Goal: Information Seeking & Learning: Learn about a topic

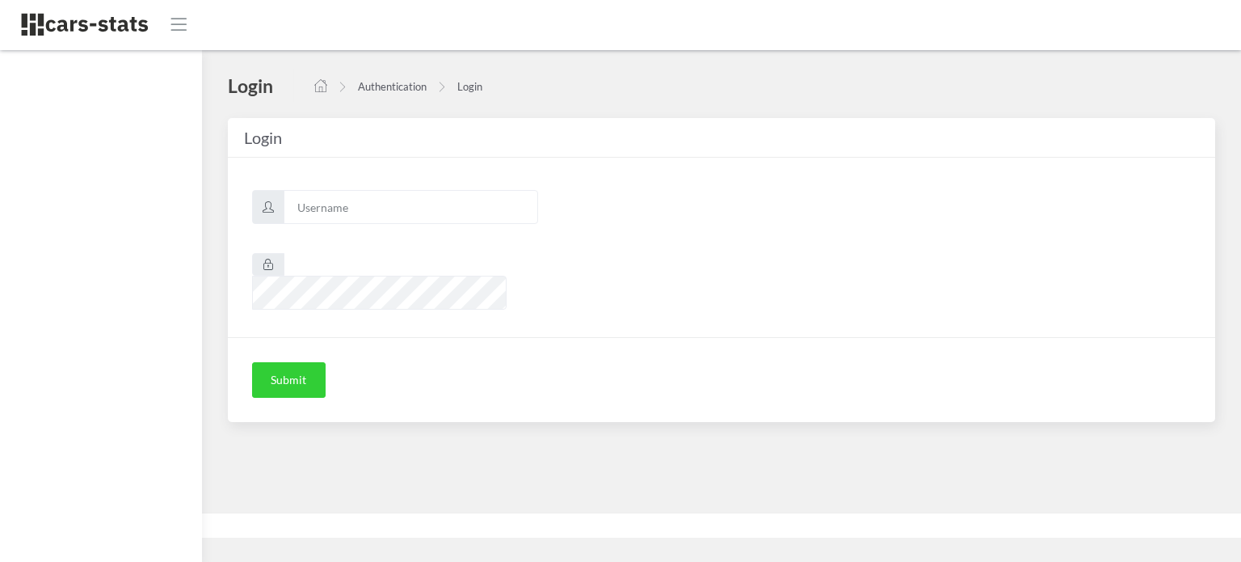
scroll to position [12, 12]
type input "awt"
click at [305, 362] on button "Submit" at bounding box center [289, 380] width 74 height 36
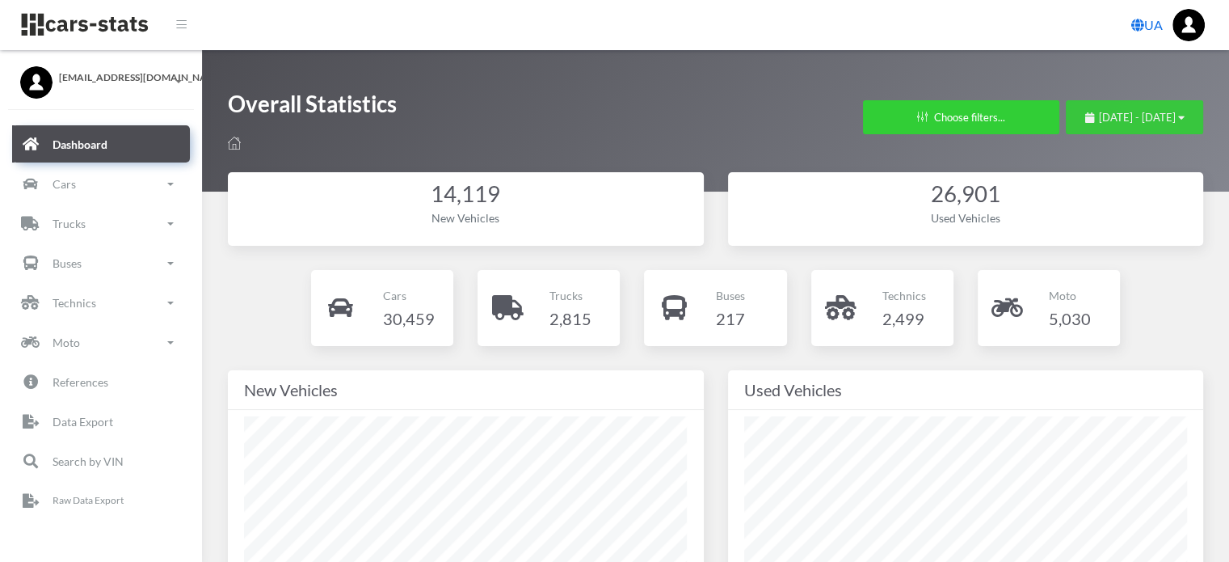
click at [1099, 122] on span "August 30, 2025 - September 29, 2025" at bounding box center [1137, 117] width 77 height 13
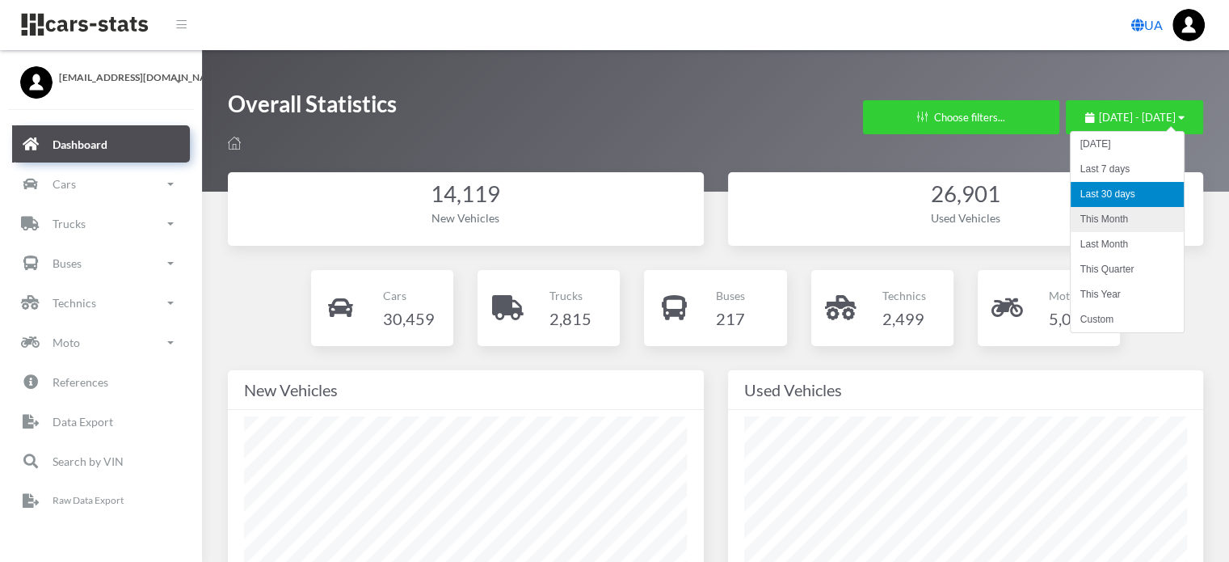
click at [1096, 217] on li "This Month" at bounding box center [1127, 219] width 113 height 25
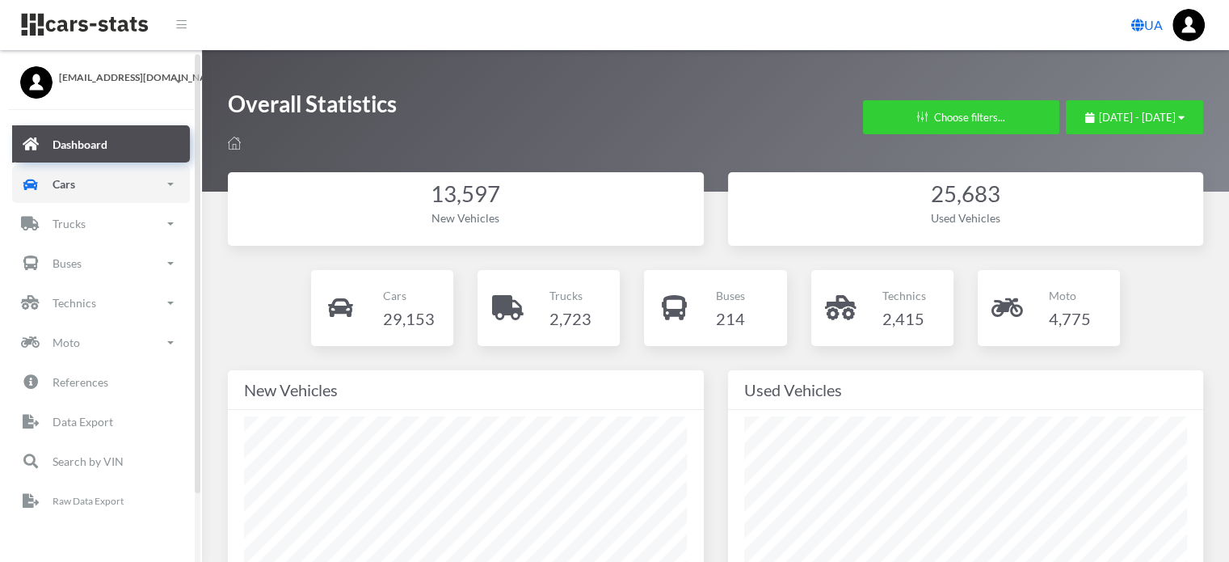
click at [91, 188] on link "Cars" at bounding box center [101, 184] width 178 height 37
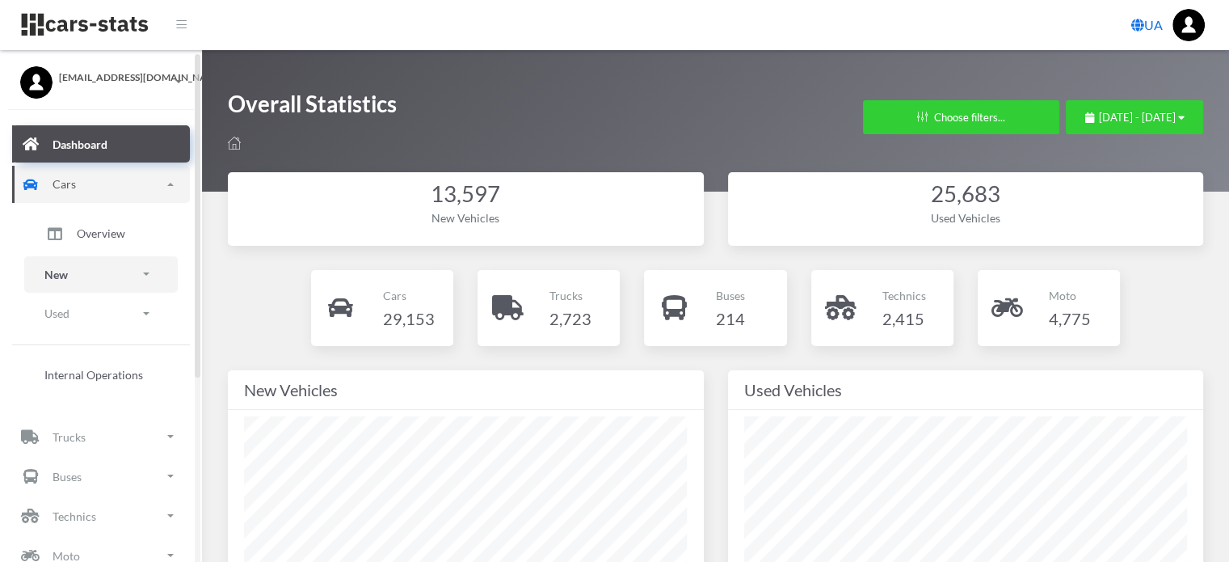
click at [88, 276] on link "New" at bounding box center [101, 274] width 154 height 36
click at [99, 319] on span "Brands" at bounding box center [95, 319] width 36 height 17
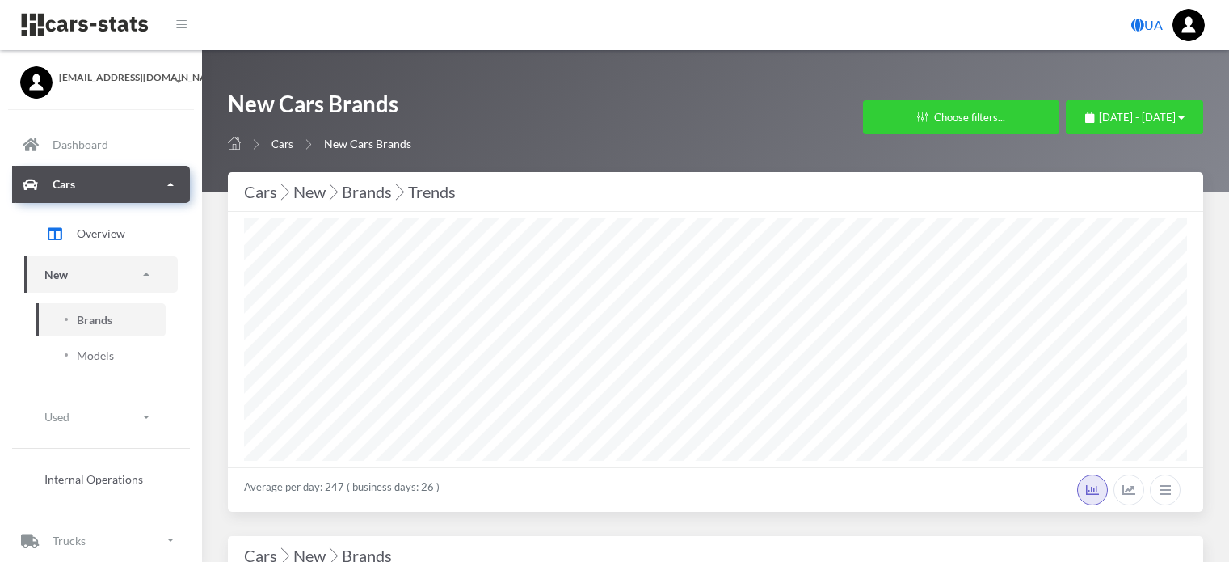
select select "25"
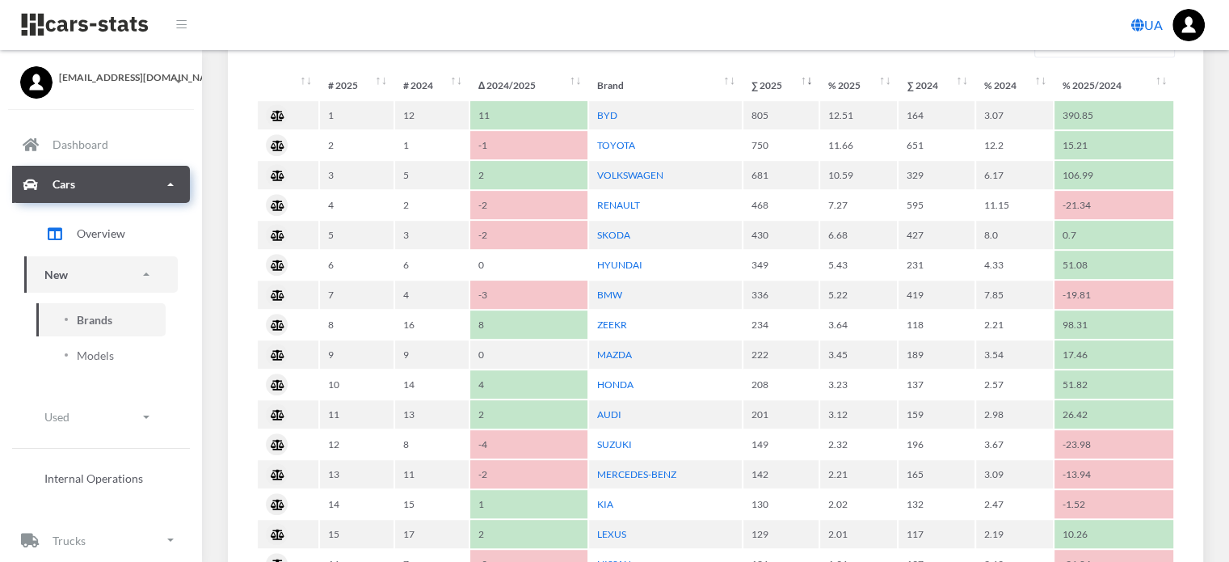
scroll to position [808, 0]
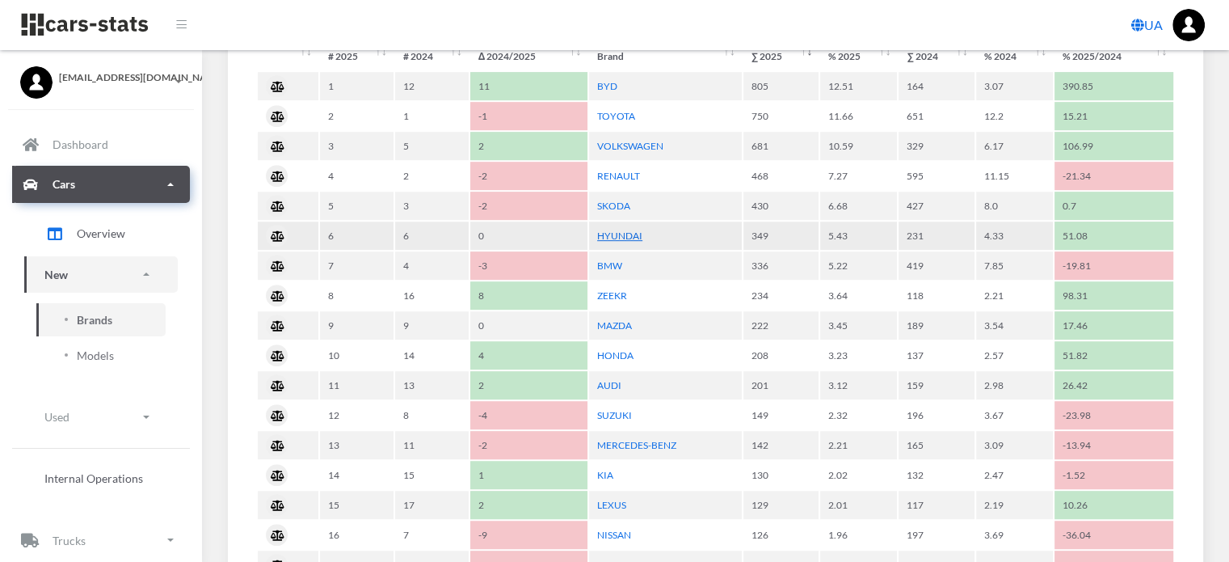
click at [634, 230] on link "HYUNDAI" at bounding box center [619, 236] width 45 height 12
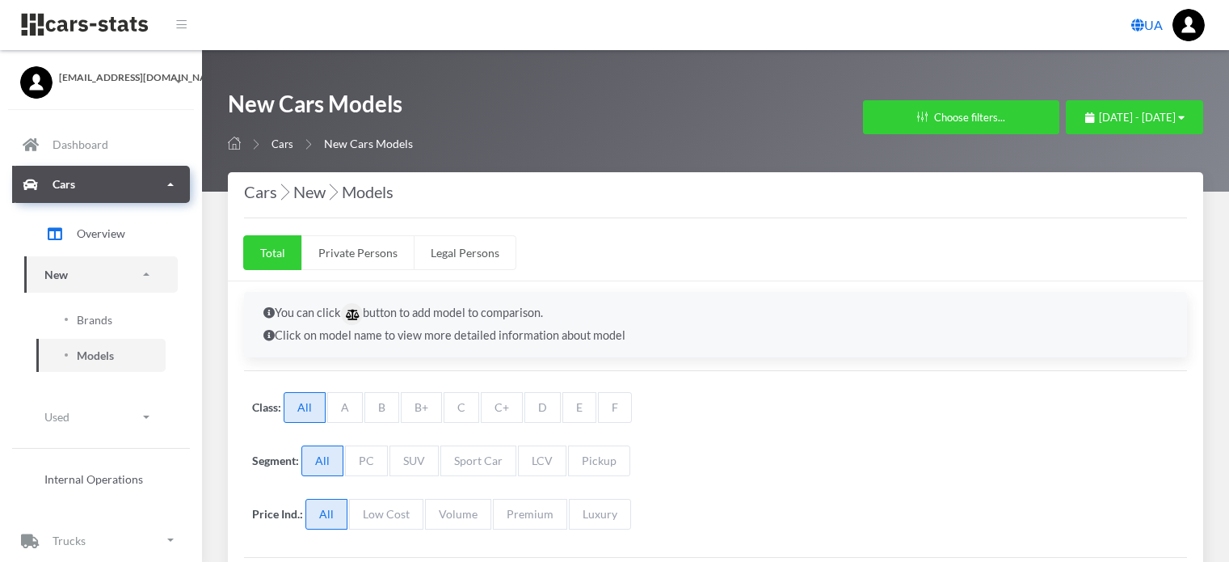
select select "25"
select select "HYUNDAI"
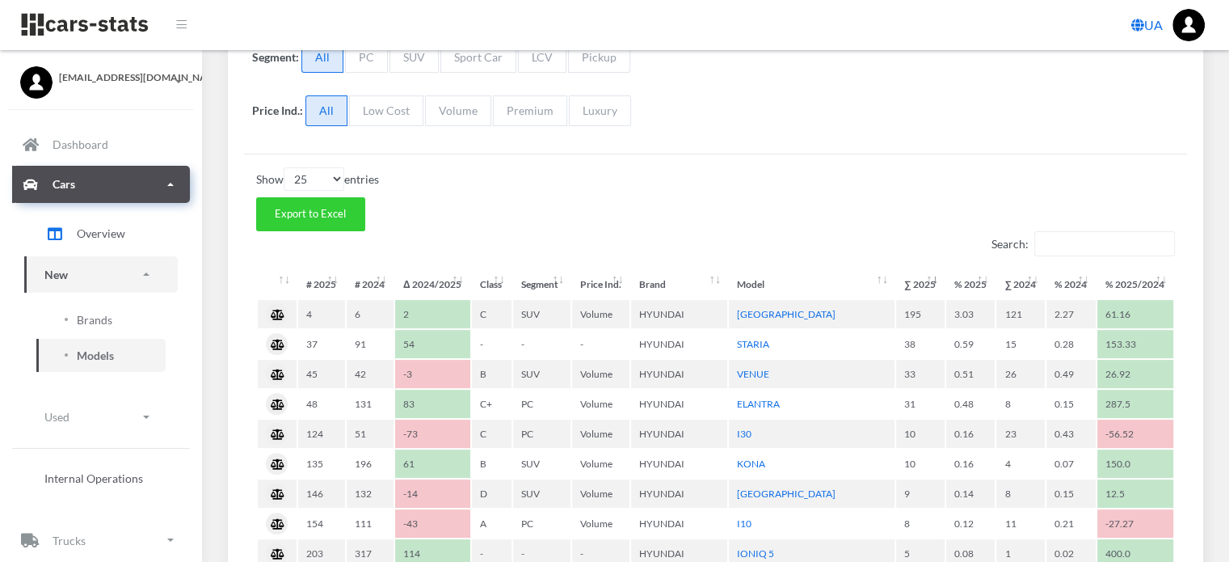
scroll to position [485, 0]
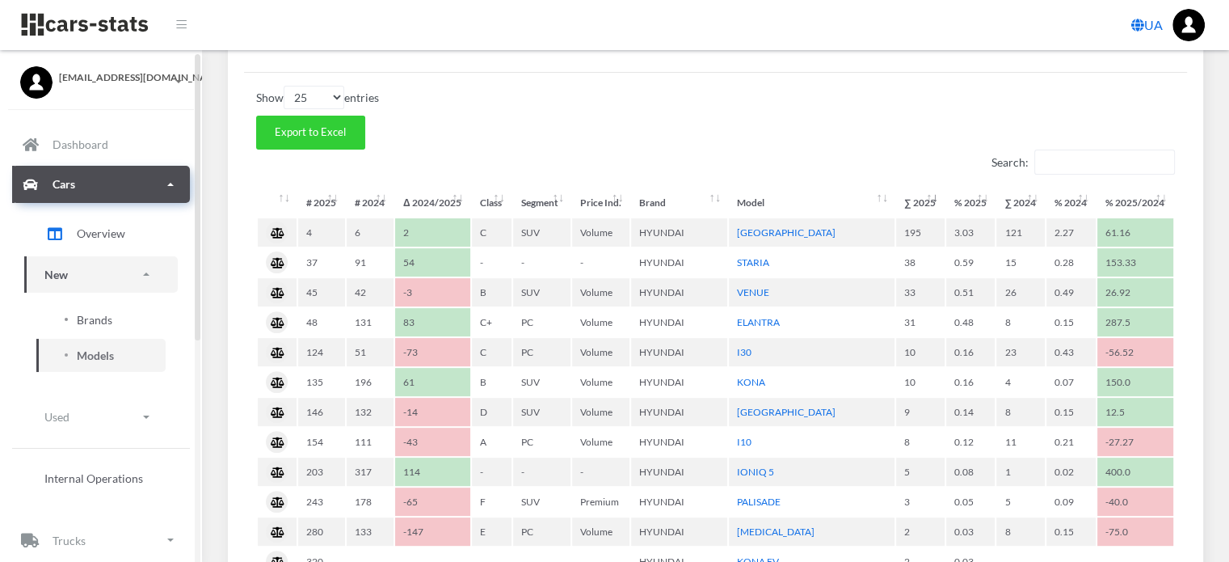
click at [92, 321] on span "Brands" at bounding box center [95, 319] width 36 height 17
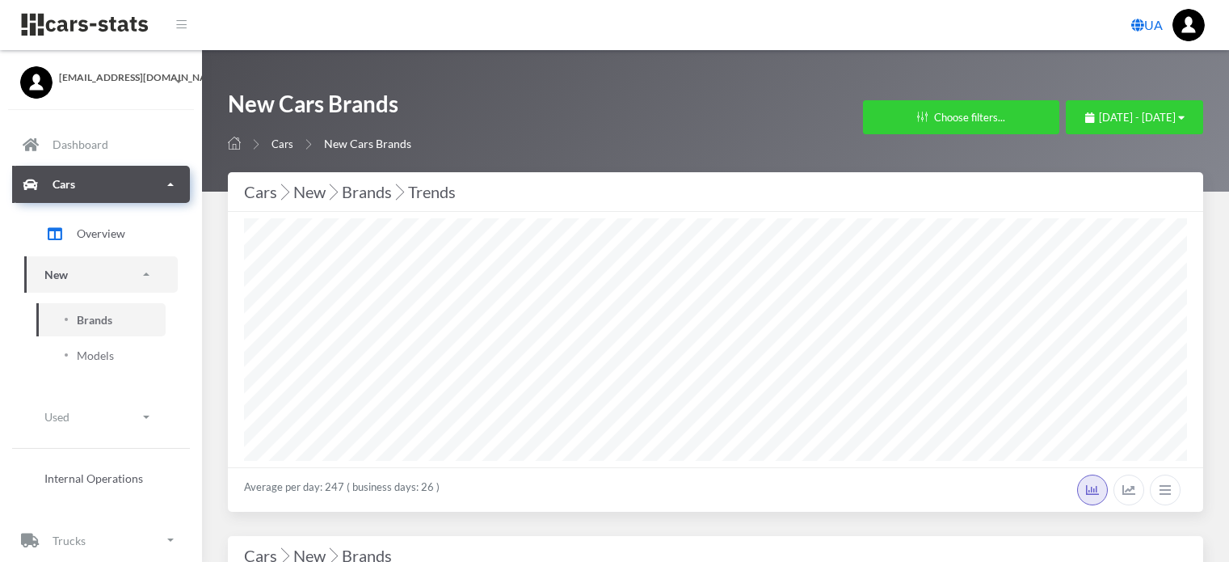
select select "25"
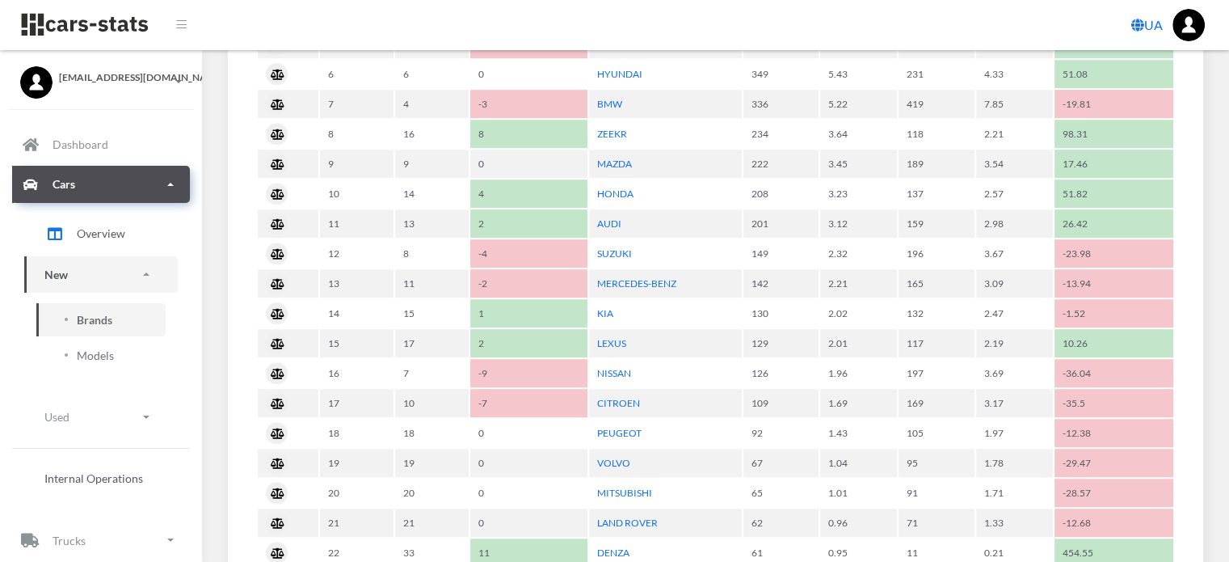
scroll to position [1051, 0]
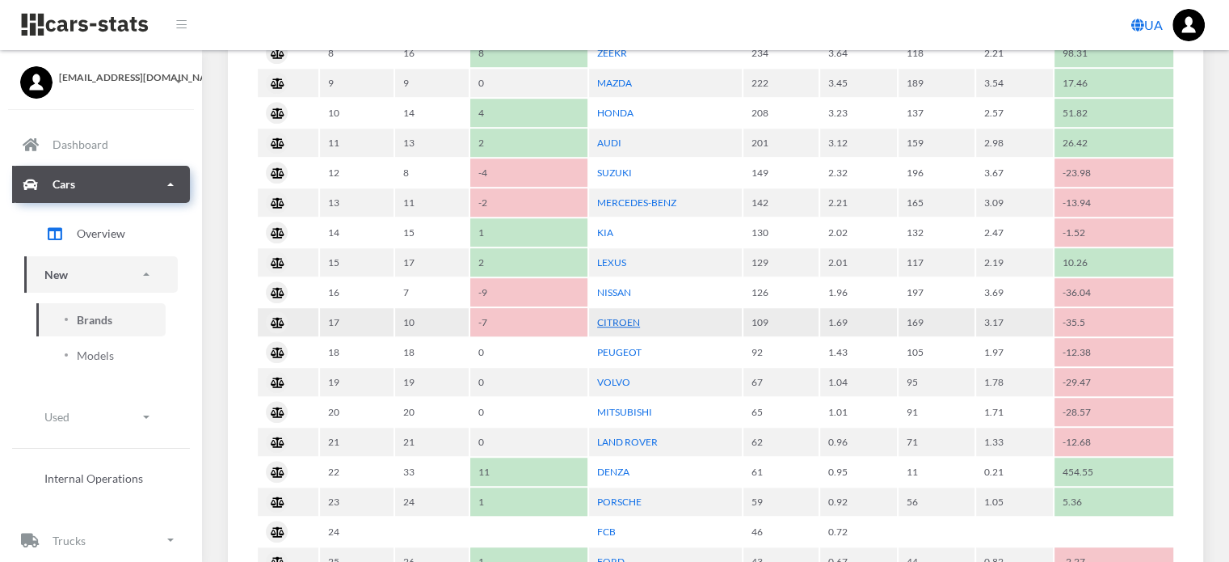
click at [619, 316] on link "CITROEN" at bounding box center [618, 322] width 43 height 12
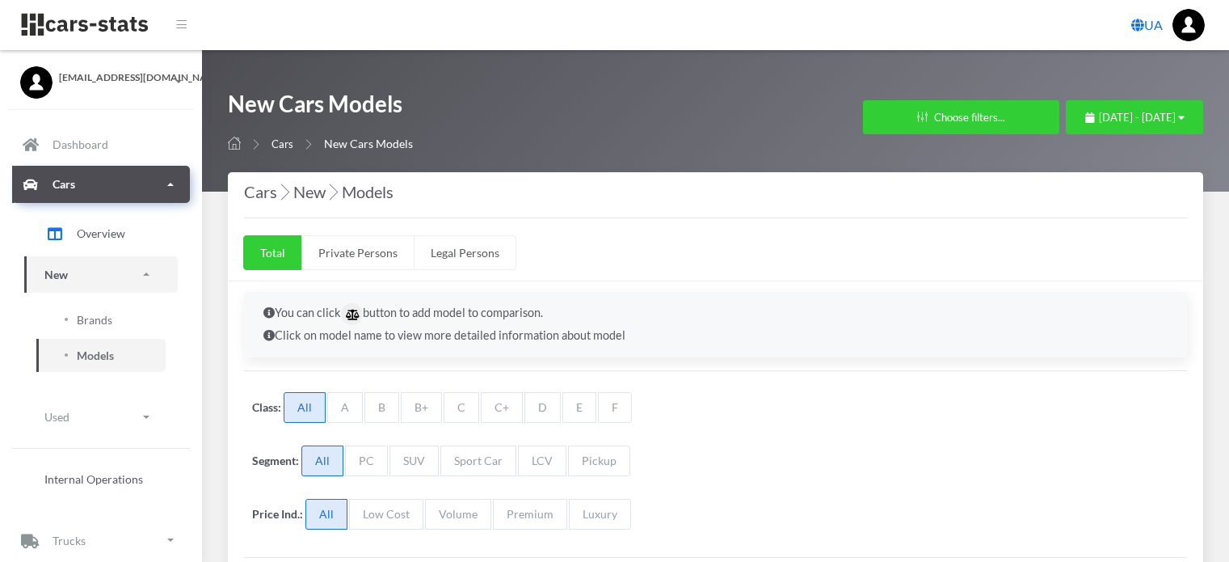
select select "25"
select select "CITROEN"
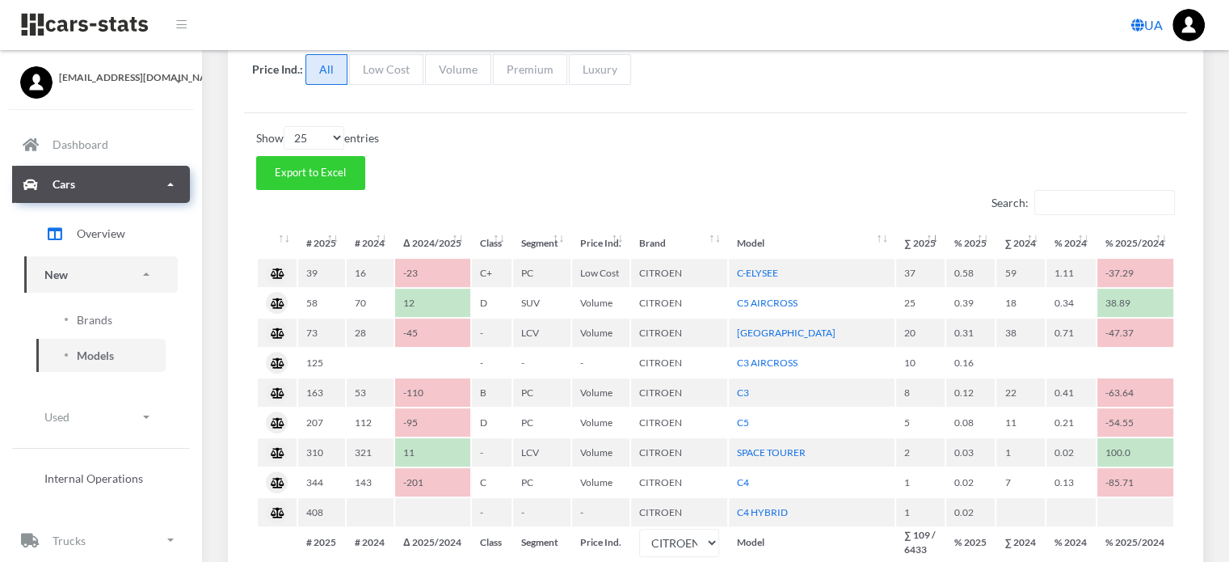
scroll to position [485, 0]
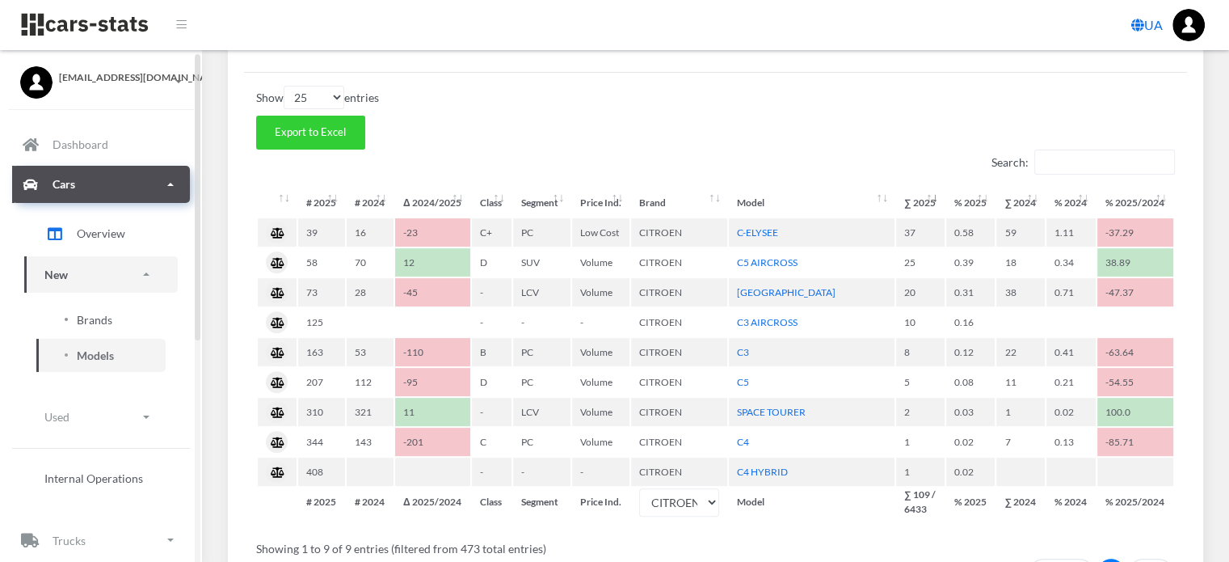
click at [91, 317] on span "Brands" at bounding box center [95, 319] width 36 height 17
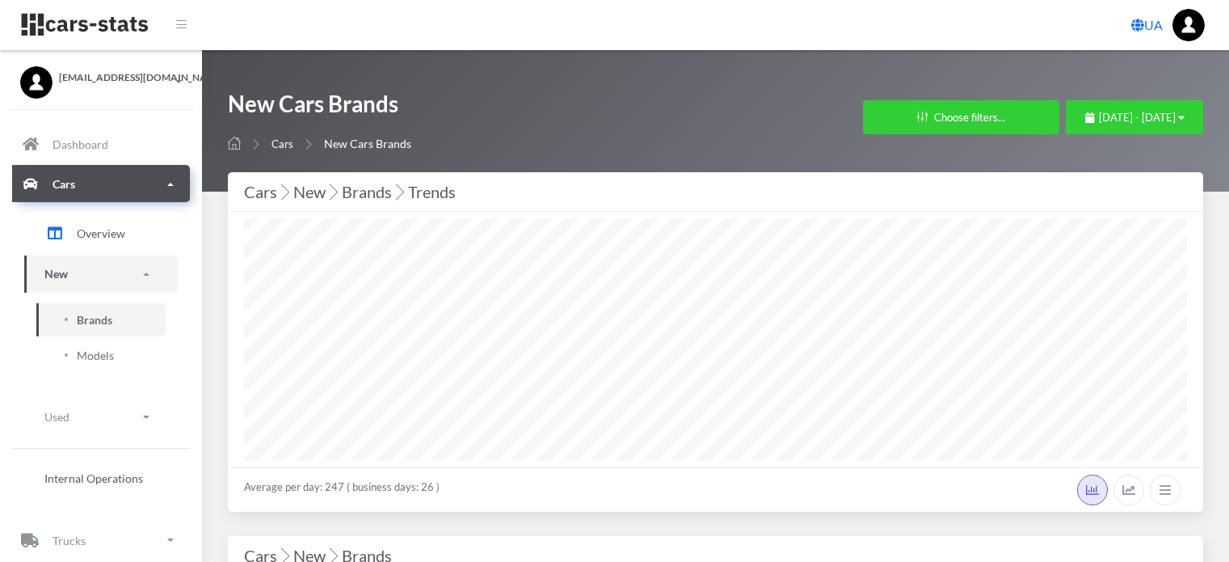
select select "25"
